Goal: Navigation & Orientation: Find specific page/section

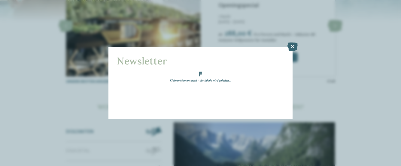
scroll to position [1945, 0]
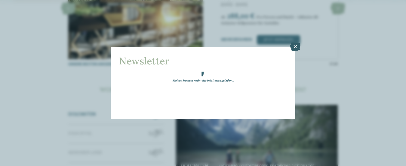
click at [292, 47] on div "Newsletter Kleinen Moment noch – der Inhalt wird geladen …" at bounding box center [203, 83] width 185 height 72
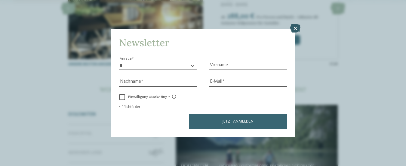
click at [295, 28] on icon at bounding box center [295, 28] width 10 height 8
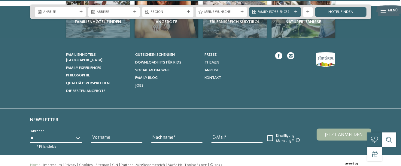
scroll to position [2218, 0]
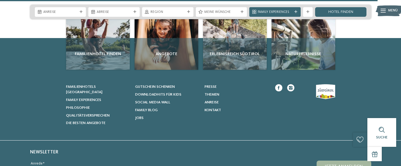
scroll to position [980, 0]
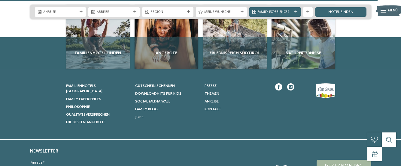
click at [137, 115] on span "Jobs" at bounding box center [139, 117] width 8 height 4
